Goal: Task Accomplishment & Management: Manage account settings

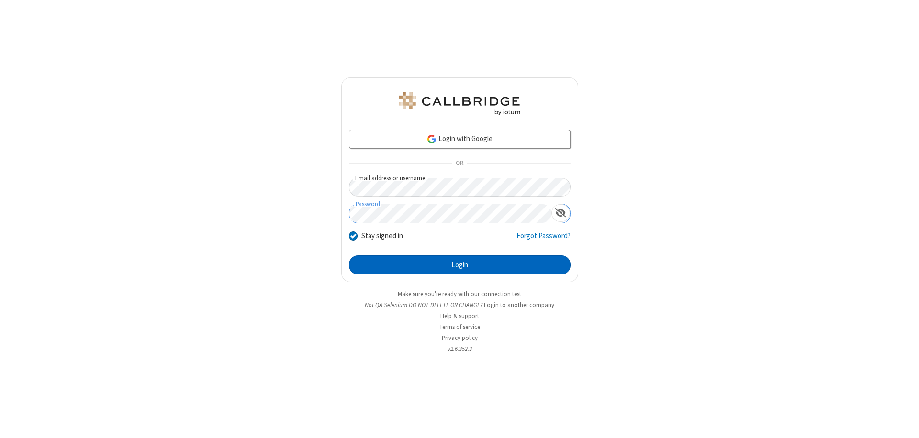
click at [459, 265] on button "Login" at bounding box center [460, 265] width 222 height 19
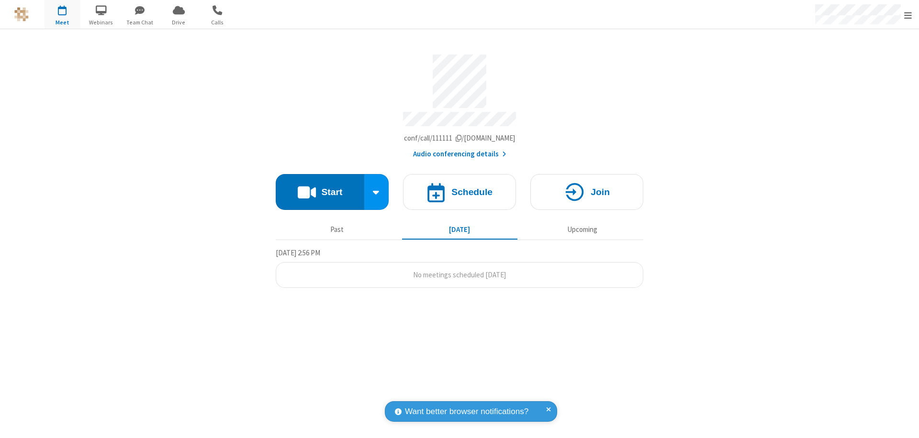
click at [908, 15] on span "Open menu" at bounding box center [908, 16] width 8 height 10
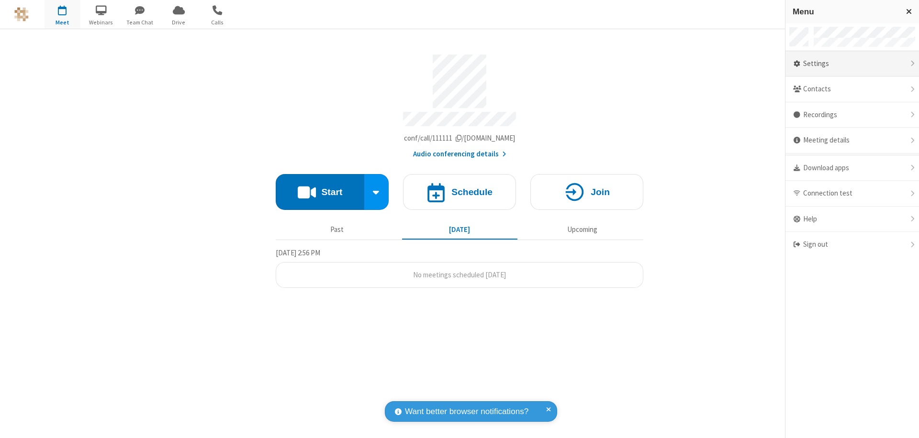
click at [852, 64] on div "Settings" at bounding box center [852, 64] width 134 height 26
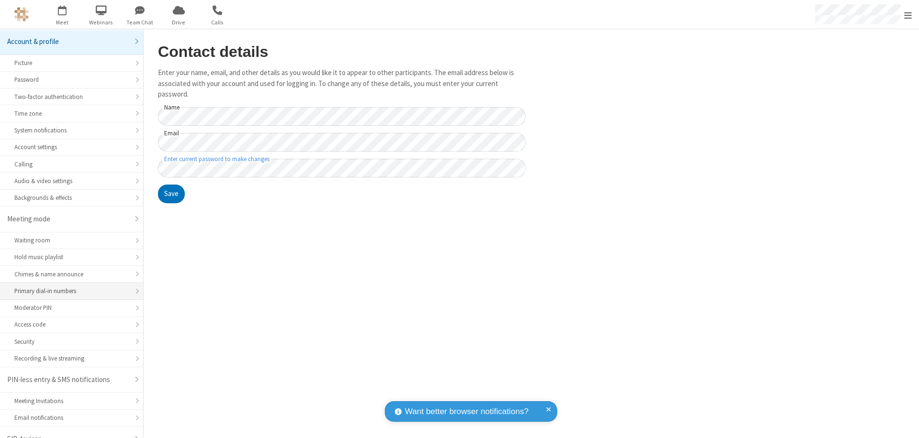
click at [68, 287] on div "Primary dial-in numbers" at bounding box center [71, 291] width 114 height 9
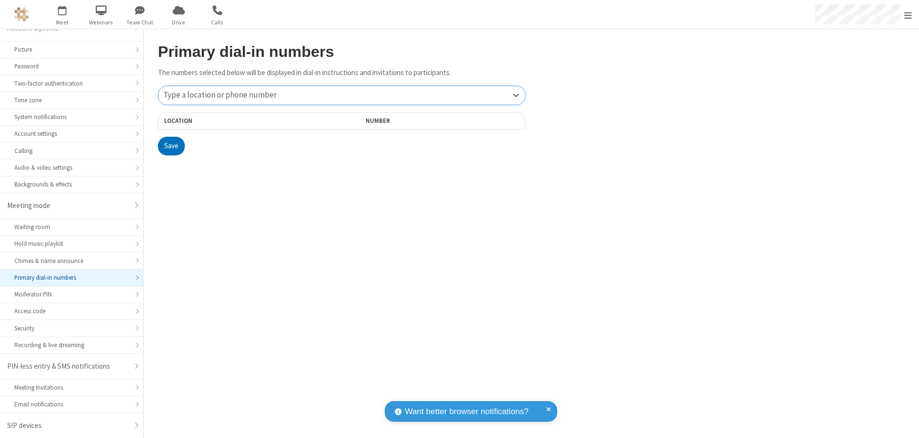
click at [342, 95] on div "Type a location or phone number" at bounding box center [341, 95] width 367 height 19
type input "[PHONE_NUMBER]"
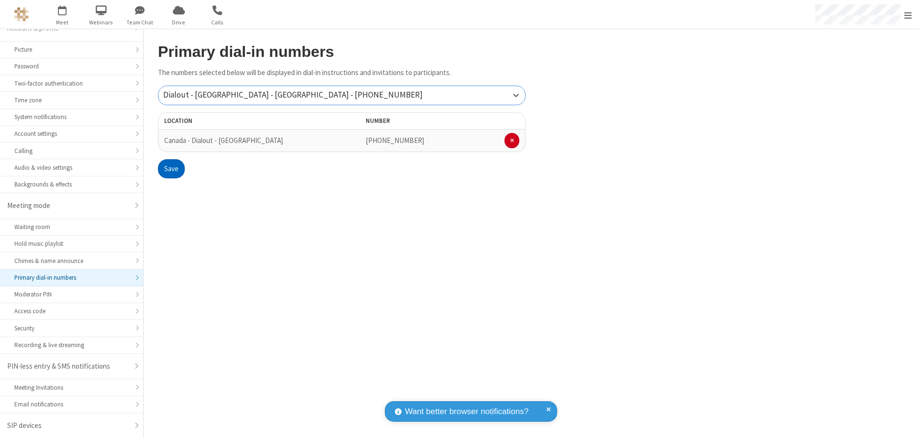
click at [171, 169] on button "Save" at bounding box center [171, 168] width 27 height 19
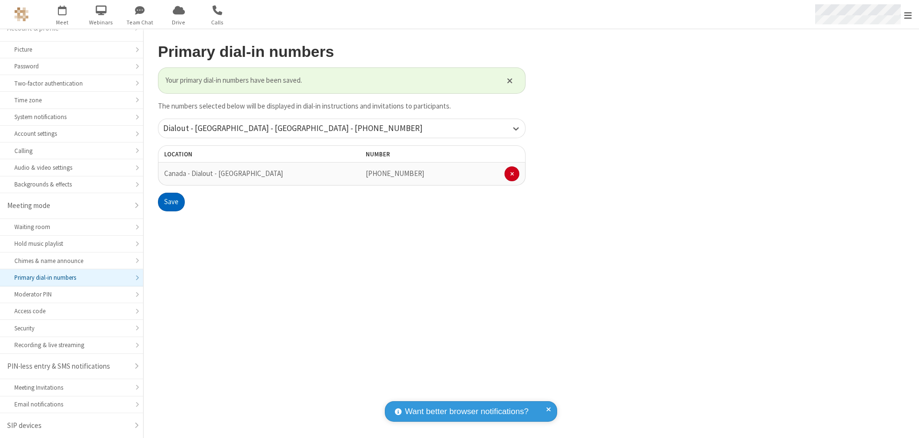
click at [908, 15] on span "Open menu" at bounding box center [908, 16] width 8 height 10
click at [62, 14] on span "button" at bounding box center [63, 10] width 36 height 16
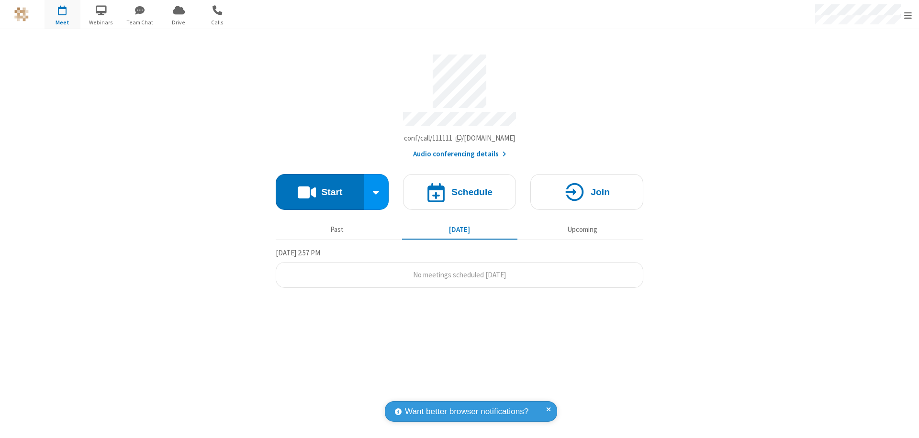
click at [320, 188] on button "Start" at bounding box center [320, 192] width 89 height 36
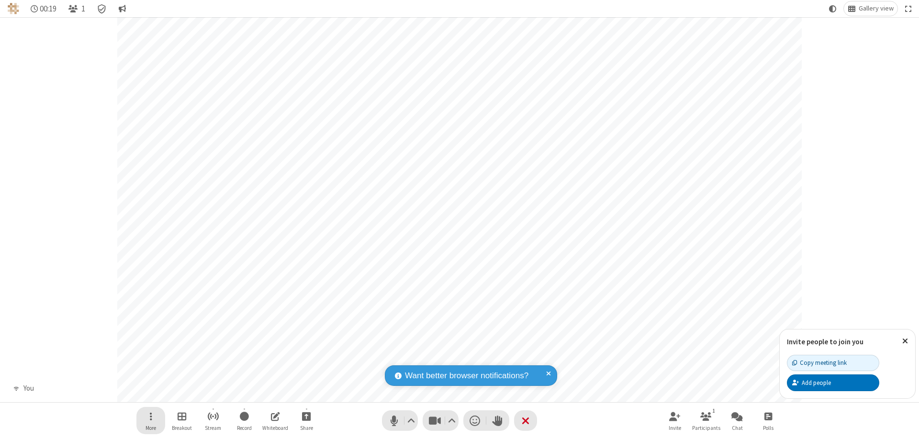
click at [150, 416] on span "Open menu" at bounding box center [151, 417] width 2 height 12
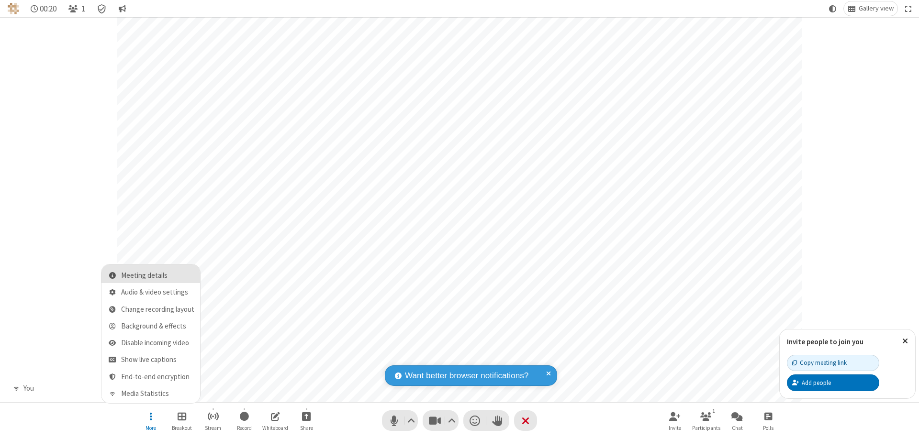
click at [157, 276] on span "Meeting details" at bounding box center [157, 276] width 73 height 8
